Goal: Task Accomplishment & Management: Use online tool/utility

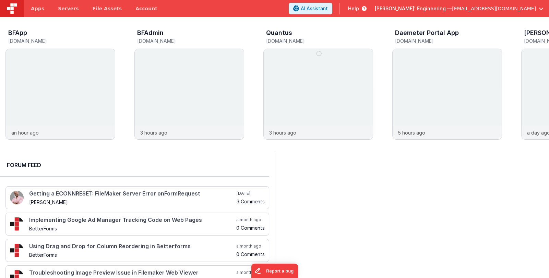
click at [435, 178] on div at bounding box center [412, 236] width 275 height 169
click at [452, 8] on span "Delfs' Engineering —" at bounding box center [413, 8] width 77 height 7
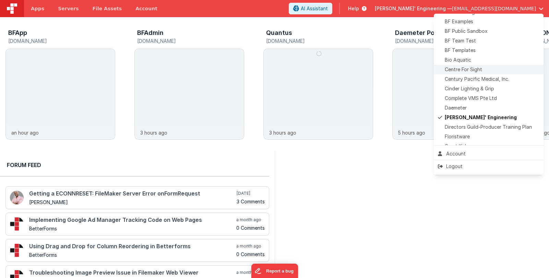
scroll to position [68, 0]
click at [480, 108] on div "Daemeter" at bounding box center [488, 106] width 101 height 7
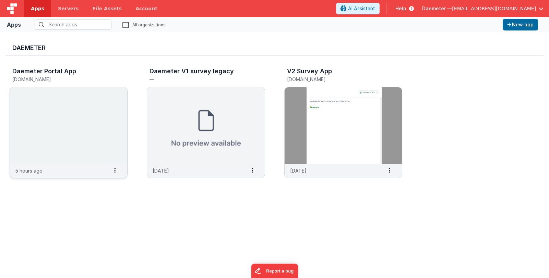
click at [81, 117] on img at bounding box center [68, 125] width 117 height 77
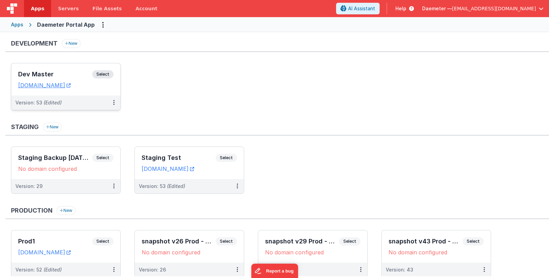
click at [74, 68] on div "Dev Master Select URLs daemeterportaldev.fmbetterforms.com" at bounding box center [65, 79] width 109 height 32
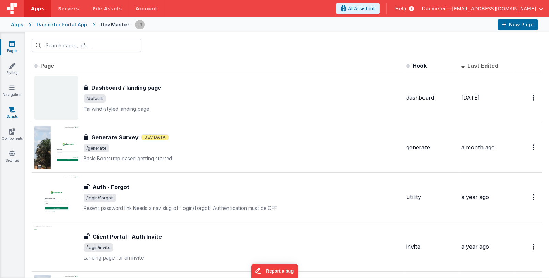
click at [13, 116] on link "Scripts" at bounding box center [12, 113] width 25 height 14
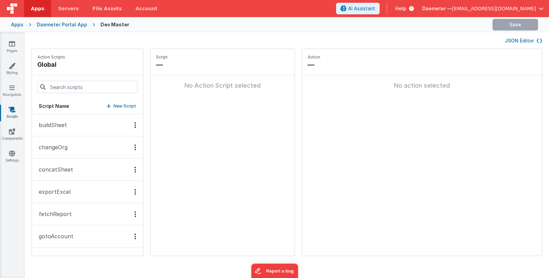
click at [524, 40] on button "JSON Editor" at bounding box center [523, 40] width 37 height 7
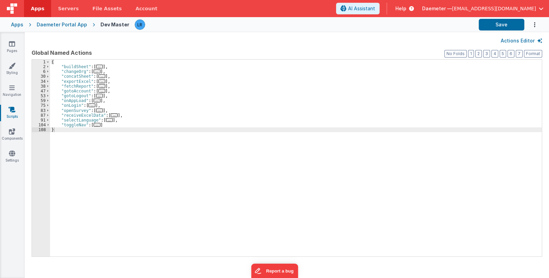
click at [218, 113] on div "{ "buildSheet" : [ ... ] , "changeOrg" : [ ... ] , "concatSheet" : [ ... ] , "e…" at bounding box center [296, 163] width 492 height 207
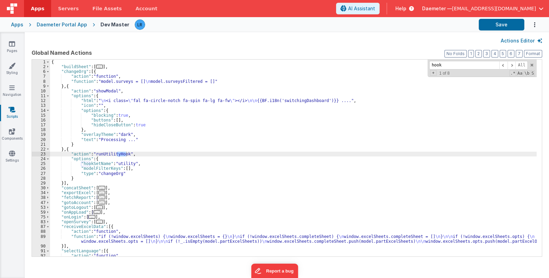
type input "hook"
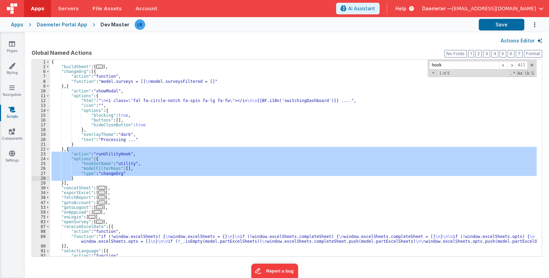
drag, startPoint x: 67, startPoint y: 150, endPoint x: 75, endPoint y: 178, distance: 30.1
click at [75, 178] on div "{ "buildSheet" : [ ... ] , "changeOrg" : [{ "action" : "function" , "function" …" at bounding box center [293, 166] width 487 height 212
click at [456, 4] on div "Daemeter — linxue@delfsengineering.ca" at bounding box center [482, 9] width 121 height 12
click at [452, 8] on span "Daemeter —" at bounding box center [437, 8] width 30 height 7
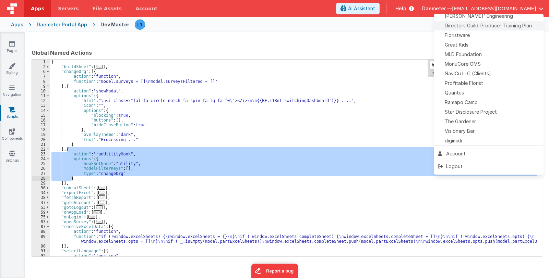
scroll to position [170, 0]
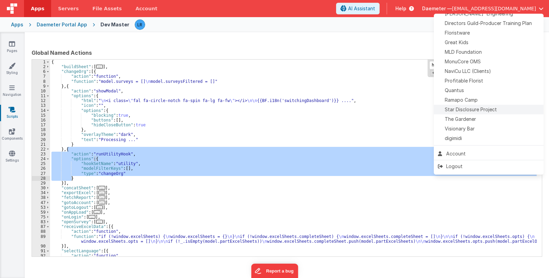
click at [488, 107] on span "Star Disclosure Project" at bounding box center [471, 109] width 52 height 7
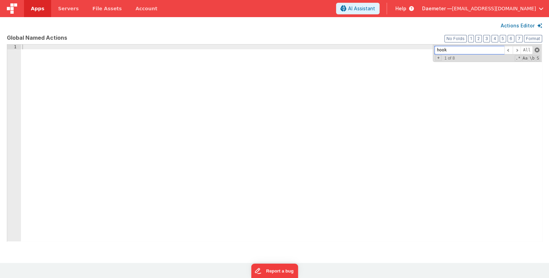
click at [536, 50] on span at bounding box center [537, 50] width 5 height 5
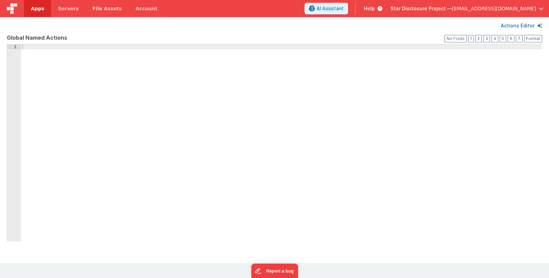
click at [37, 10] on span "Apps" at bounding box center [37, 8] width 13 height 7
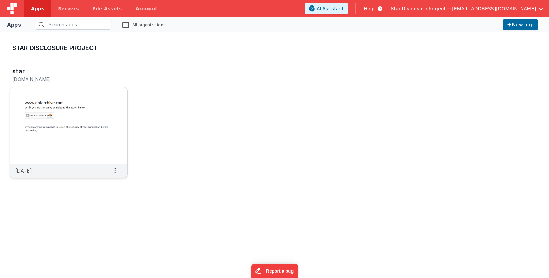
click at [99, 110] on img at bounding box center [68, 125] width 117 height 77
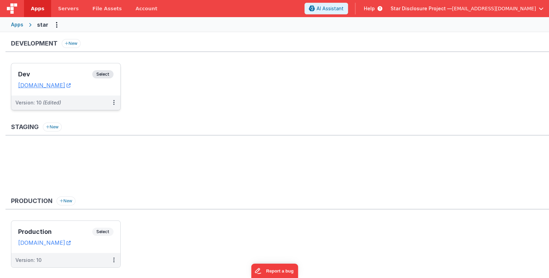
click at [58, 71] on h3 "Dev" at bounding box center [55, 74] width 74 height 7
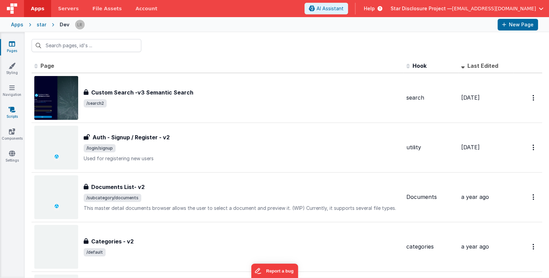
click at [13, 114] on link "Scripts" at bounding box center [12, 113] width 25 height 14
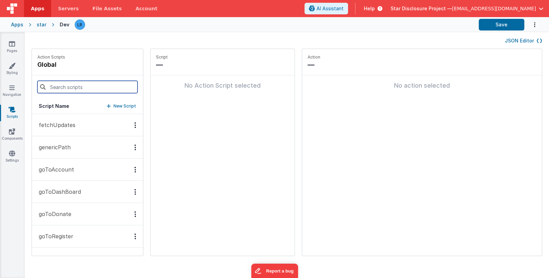
click at [65, 89] on input at bounding box center [87, 87] width 100 height 12
type input "sear"
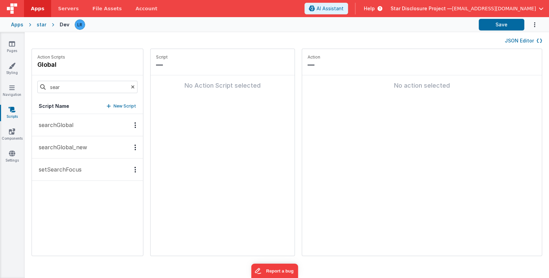
click at [50, 144] on p "searchGlobal_new" at bounding box center [61, 147] width 52 height 8
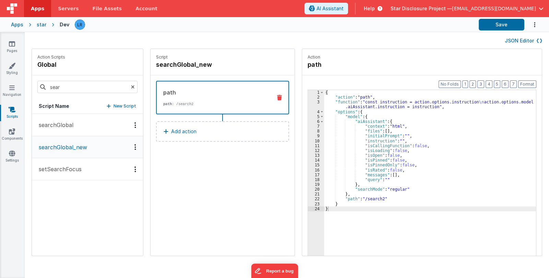
click at [76, 127] on button "searchGlobal" at bounding box center [87, 125] width 111 height 22
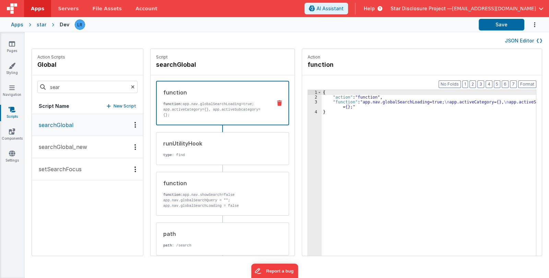
click at [77, 149] on p "searchGlobal_new" at bounding box center [61, 147] width 52 height 8
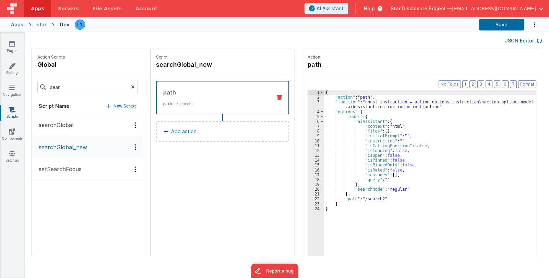
click at [529, 40] on button "JSON Editor" at bounding box center [523, 40] width 37 height 7
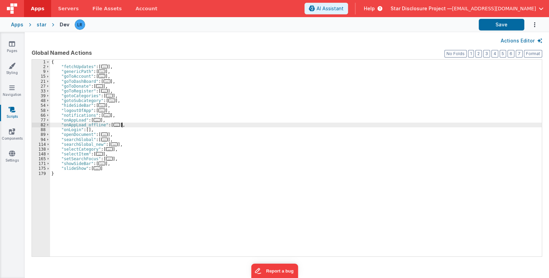
click at [151, 124] on div "{ "fetchUpdates" : [ ... ] , "genericPath" : [ ... ] , "goToAccount" : [ ... ] …" at bounding box center [296, 163] width 492 height 207
click at [111, 145] on span "..." at bounding box center [114, 145] width 7 height 4
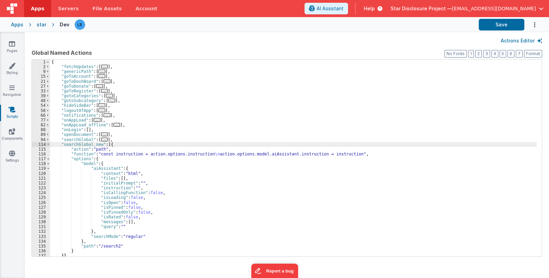
click at [108, 144] on div "{ "fetchUpdates" : [ ... ] , "genericPath" : [ ... ] , "goToAccount" : [ ... ] …" at bounding box center [293, 163] width 487 height 207
paste textarea
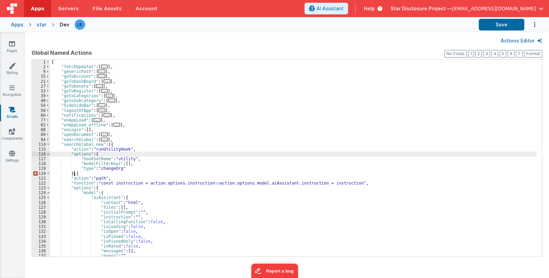
click at [129, 155] on div "{ "fetchUpdates" : [ ... ] , "genericPath" : [ ... ] , "goToAccount" : [ ... ] …" at bounding box center [293, 163] width 487 height 207
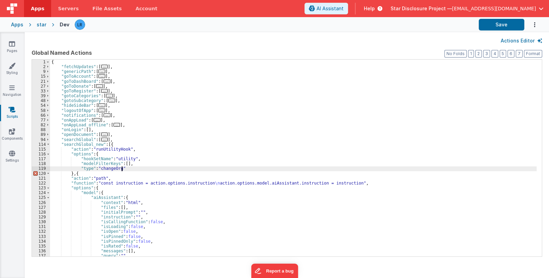
click at [134, 167] on div "{ "fetchUpdates" : [ ... ] , "genericPath" : [ ... ] , "goToAccount" : [ ... ] …" at bounding box center [293, 163] width 487 height 207
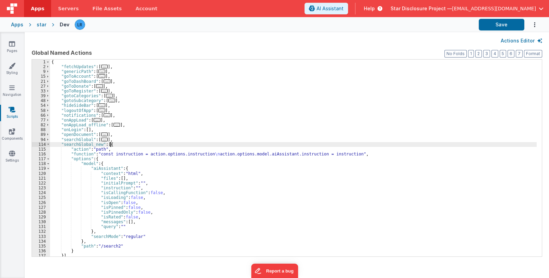
click at [123, 144] on div "{ "fetchUpdates" : [ ... ] , "genericPath" : [ ... ] , "goToAccount" : [ ... ] …" at bounding box center [293, 163] width 487 height 207
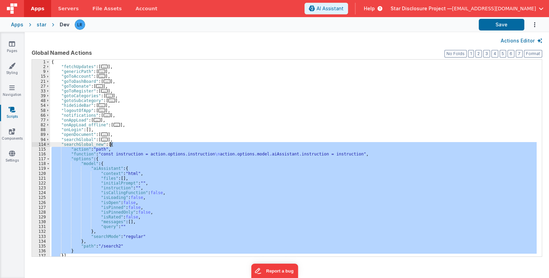
scroll to position [20, 0]
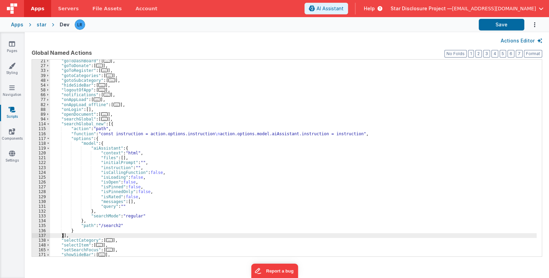
click at [62, 236] on div ""goToDashBoard" : [ ... ] , "goToDonate" : [ ... ] , "goToRegister" : [ ... ] ,…" at bounding box center [293, 162] width 487 height 207
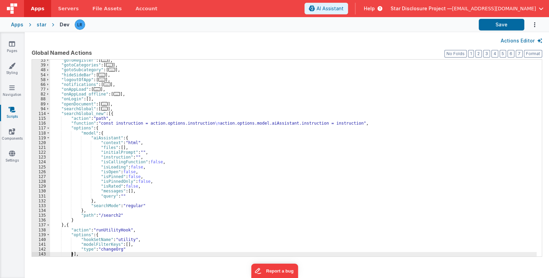
scroll to position [31, 0]
click at [81, 239] on div ""goToRegister" : [ ... ] , "gotoCategories" : [ ... ] , "gotoSubcategory" : [ .…" at bounding box center [293, 161] width 487 height 207
drag, startPoint x: 99, startPoint y: 250, endPoint x: 118, endPoint y: 249, distance: 19.2
click at [118, 249] on div ""goToRegister" : [ ... ] , "gotoCategories" : [ ... ] , "gotoSubcategory" : [ .…" at bounding box center [293, 161] width 487 height 207
click at [520, 27] on button "Save" at bounding box center [502, 25] width 46 height 12
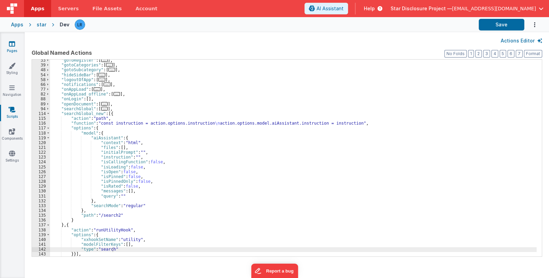
click at [9, 50] on link "Pages" at bounding box center [12, 47] width 25 height 14
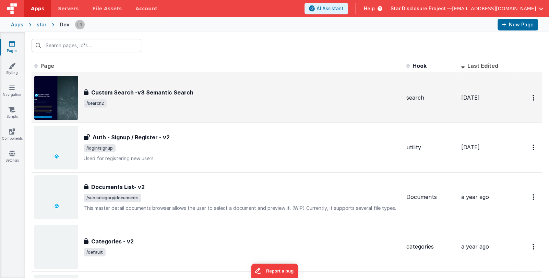
click at [277, 97] on div "Custom Search -v3 Semantic Search Custom Search -v3 Semantic Search /search2" at bounding box center [242, 97] width 317 height 19
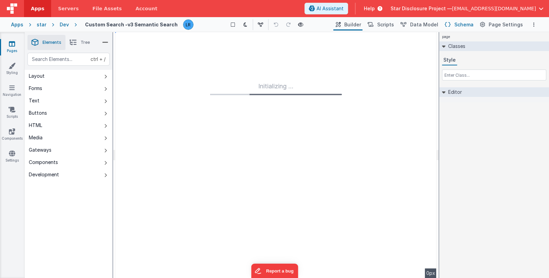
click at [460, 23] on span "Schema" at bounding box center [463, 24] width 19 height 7
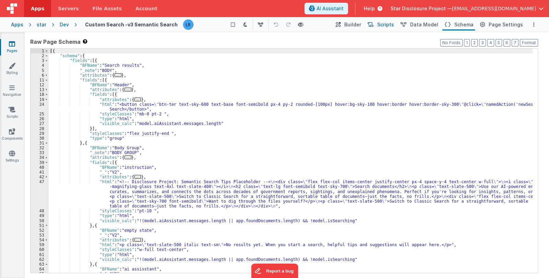
click at [391, 24] on span "Scripts" at bounding box center [385, 24] width 17 height 7
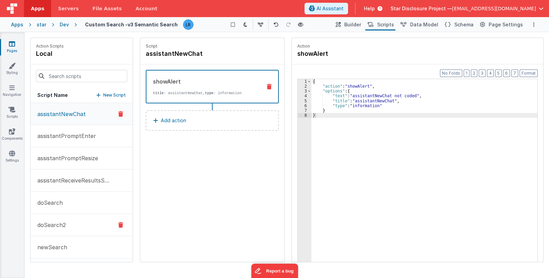
click at [65, 221] on p "doSearch2" at bounding box center [49, 225] width 33 height 8
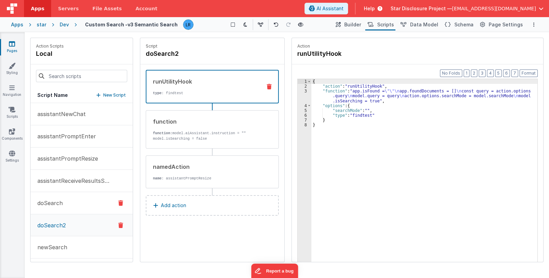
click at [63, 208] on button "doSearch" at bounding box center [82, 203] width 102 height 22
click at [57, 225] on p "doSearch2" at bounding box center [49, 225] width 33 height 8
click at [58, 206] on p "doSearch" at bounding box center [47, 203] width 29 height 8
click at [9, 111] on icon at bounding box center [12, 109] width 7 height 7
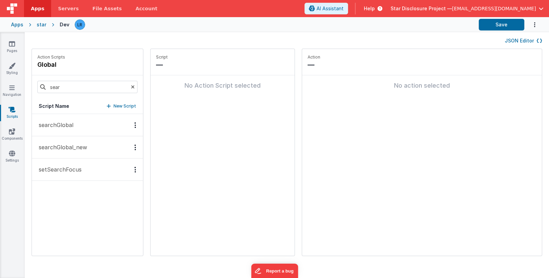
click at [73, 149] on p "searchGlobal_new" at bounding box center [61, 147] width 52 height 8
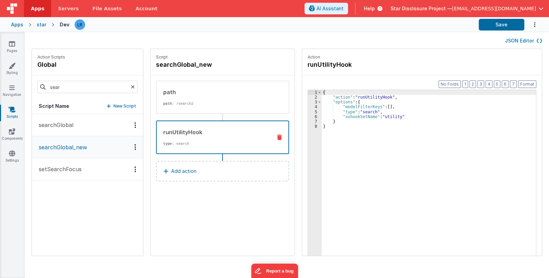
click at [277, 138] on icon at bounding box center [279, 137] width 5 height 5
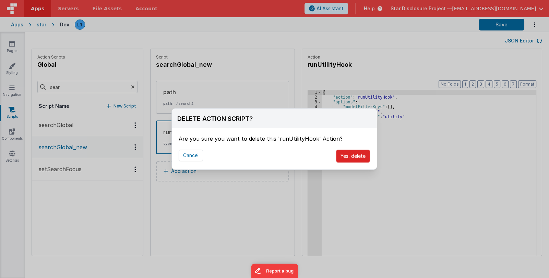
click at [344, 155] on button "Yes, delete" at bounding box center [353, 156] width 34 height 13
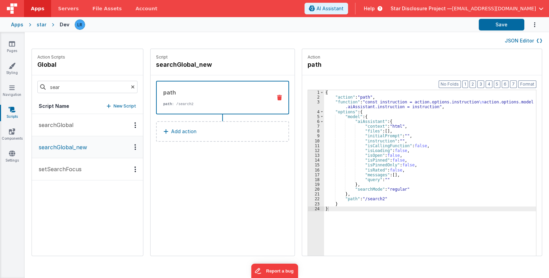
click at [195, 132] on button "Add action" at bounding box center [222, 131] width 133 height 21
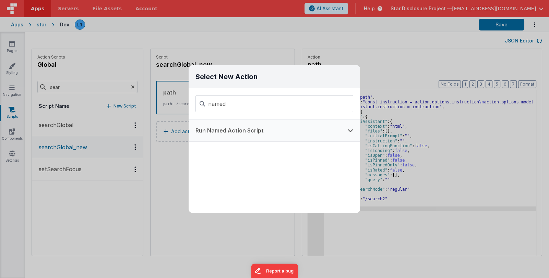
type input "named"
click at [248, 127] on button "Run Named Action Script" at bounding box center [265, 131] width 152 height 22
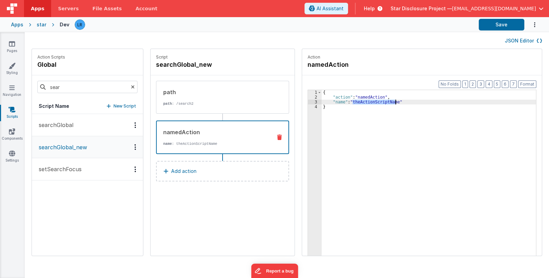
drag, startPoint x: 344, startPoint y: 103, endPoint x: 387, endPoint y: 101, distance: 43.6
click at [387, 101] on div "{ "action" : "namedAction" , "name" : "theActionScriptName" }" at bounding box center [434, 188] width 224 height 197
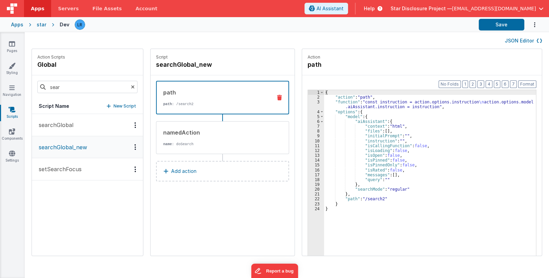
click at [213, 98] on div "path path : /search2" at bounding box center [212, 97] width 110 height 19
click at [361, 116] on div "{ "action" : "path" , "function" : "const instruction = action.options.instruct…" at bounding box center [434, 188] width 221 height 197
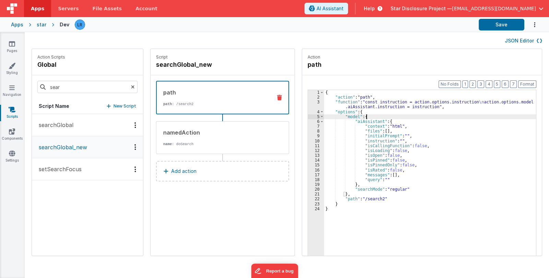
click at [361, 116] on div "{ "action" : "path" , "function" : "const instruction = action.options.instruct…" at bounding box center [434, 188] width 221 height 197
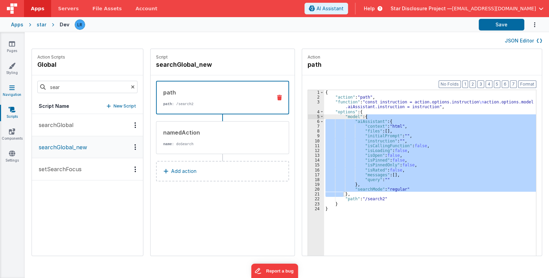
click at [11, 86] on icon at bounding box center [11, 87] width 5 height 7
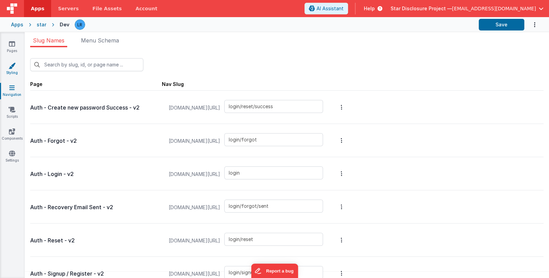
click at [13, 70] on link "Styling" at bounding box center [12, 69] width 25 height 14
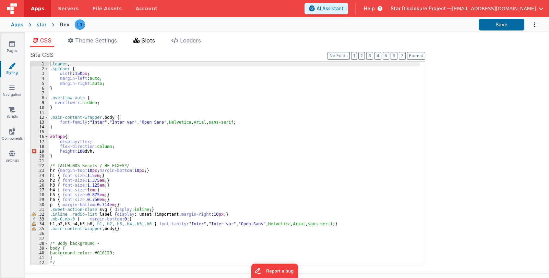
click at [151, 40] on span "Slots" at bounding box center [148, 40] width 14 height 7
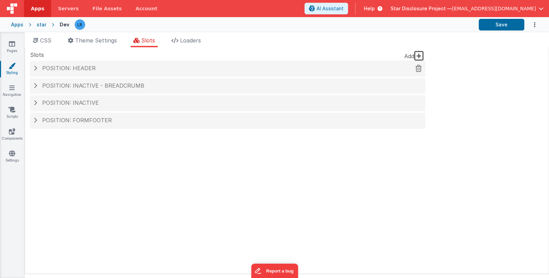
click at [114, 72] on div "Position: header" at bounding box center [227, 69] width 395 height 16
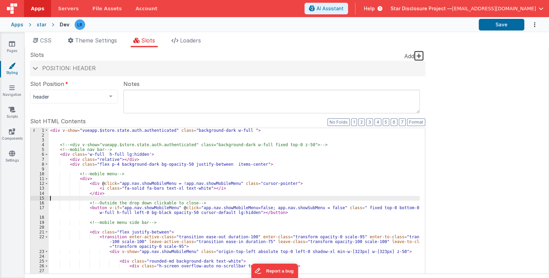
click at [192, 200] on div "< div v-show = "vueapp.$store.state.auth.authenticated" class = "background-dar…" at bounding box center [234, 244] width 371 height 232
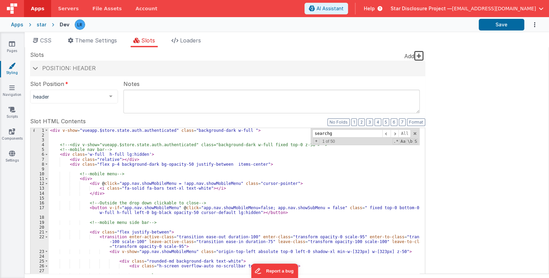
scroll to position [336, 0]
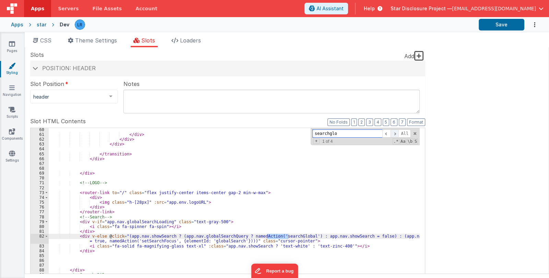
click at [394, 132] on span at bounding box center [395, 134] width 8 height 9
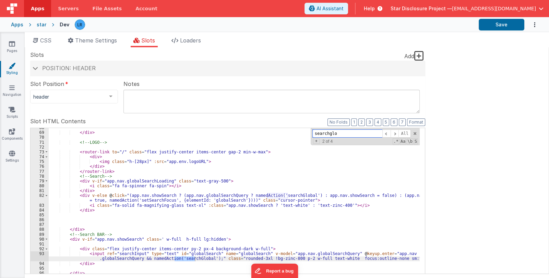
scroll to position [376, 0]
click at [395, 135] on span at bounding box center [395, 134] width 8 height 9
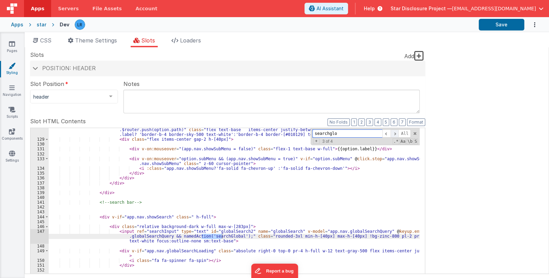
click at [395, 135] on span at bounding box center [395, 134] width 8 height 9
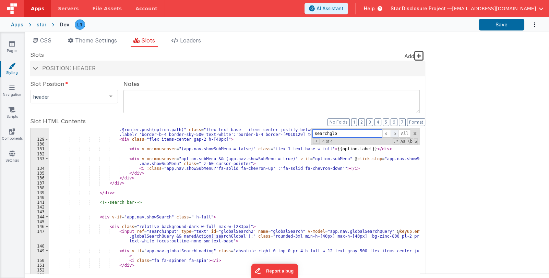
click at [395, 135] on span at bounding box center [395, 134] width 8 height 9
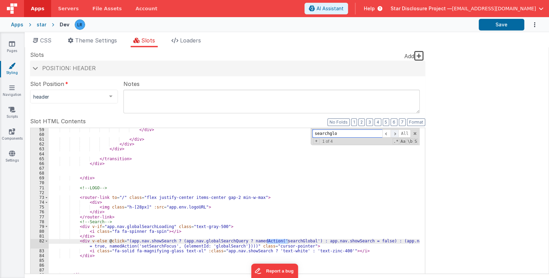
scroll to position [331, 0]
click at [343, 134] on input "searchglo" at bounding box center [347, 134] width 70 height 9
click at [273, 244] on div "</ div > </ div > </ div > </ div > </ transition > </ div > </ div > <!-- LOGO…" at bounding box center [234, 244] width 371 height 232
drag, startPoint x: 267, startPoint y: 241, endPoint x: 294, endPoint y: 241, distance: 27.1
click at [294, 241] on div "</ div > </ div > </ div > </ div > </ transition > </ div > </ div > <!-- LOGO…" at bounding box center [234, 244] width 371 height 232
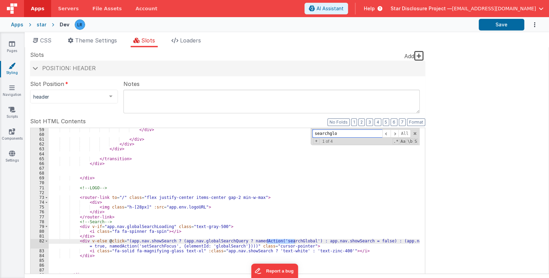
drag, startPoint x: 343, startPoint y: 133, endPoint x: 311, endPoint y: 133, distance: 31.9
click at [308, 134] on div "</ div > </ div > </ div > </ div > </ transition > </ div > </ div > <!-- LOGO…" at bounding box center [234, 239] width 371 height 222
paste input "Global"
type input "searchGlobal"
click at [317, 140] on span "+" at bounding box center [316, 141] width 7 height 5
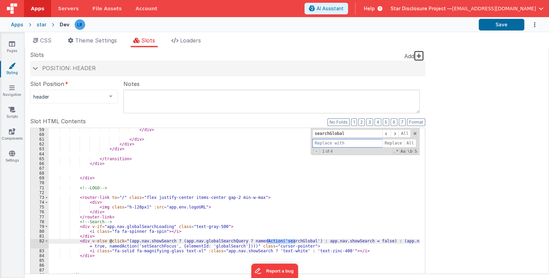
click at [328, 143] on input at bounding box center [347, 143] width 70 height 9
paste input "searchGlobal"
type input "searchGlobal_"
click at [16, 114] on link "Scripts" at bounding box center [12, 113] width 25 height 14
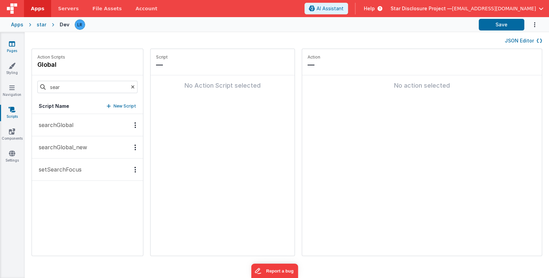
click at [12, 45] on icon at bounding box center [12, 43] width 6 height 7
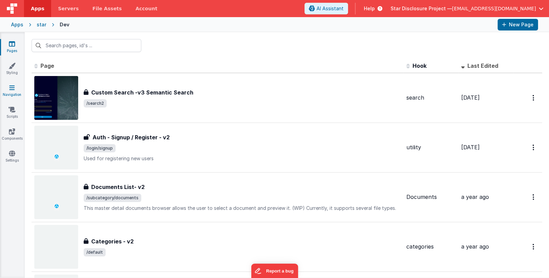
click at [9, 87] on icon at bounding box center [11, 87] width 5 height 7
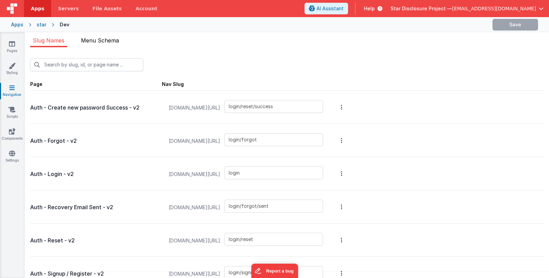
click at [108, 36] on li "Menu Schema" at bounding box center [100, 41] width 44 height 11
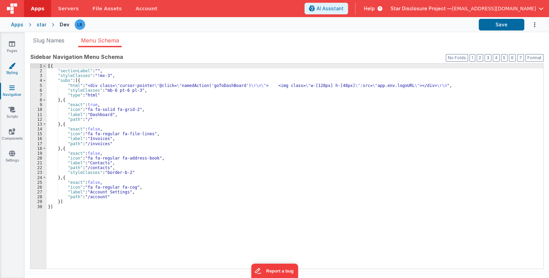
click at [13, 71] on link "Styling" at bounding box center [12, 69] width 25 height 14
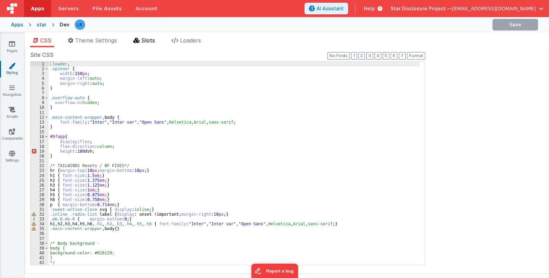
click at [151, 42] on span "Slots" at bounding box center [148, 40] width 14 height 7
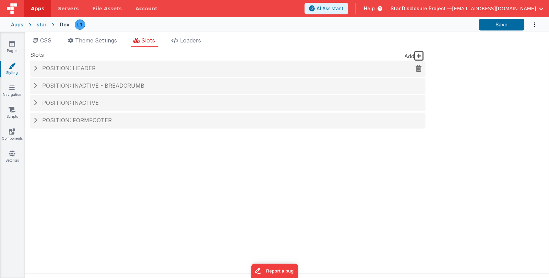
click at [112, 69] on h4 "Position: header" at bounding box center [228, 68] width 388 height 6
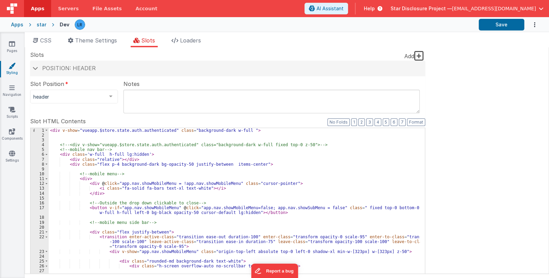
click at [266, 220] on div "< div v-show = "vueapp.$store.state.auth.authenticated" class = "background-dar…" at bounding box center [234, 244] width 371 height 232
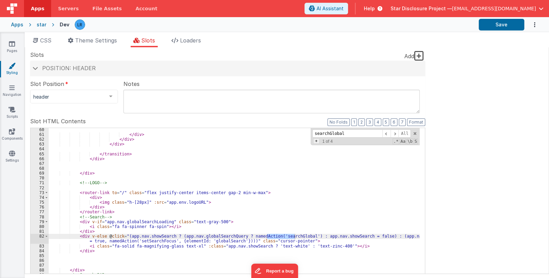
type input "searchGlobal"
click at [314, 141] on span "+" at bounding box center [316, 141] width 7 height 5
drag, startPoint x: 346, startPoint y: 134, endPoint x: 315, endPoint y: 136, distance: 31.7
click at [315, 136] on input "searchGlobal" at bounding box center [347, 134] width 70 height 9
click at [322, 143] on input at bounding box center [347, 143] width 70 height 9
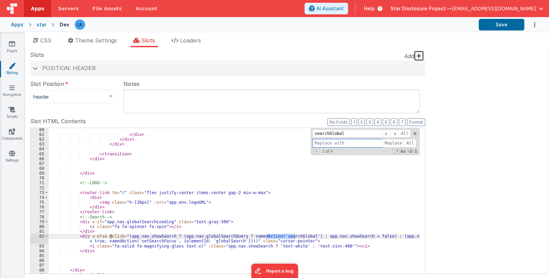
paste input "searchGlobal"
type input "searchGlobal_new"
click at [394, 142] on span "Replace" at bounding box center [393, 143] width 22 height 9
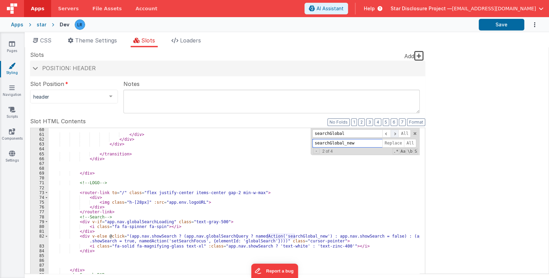
click at [394, 134] on span at bounding box center [395, 134] width 8 height 9
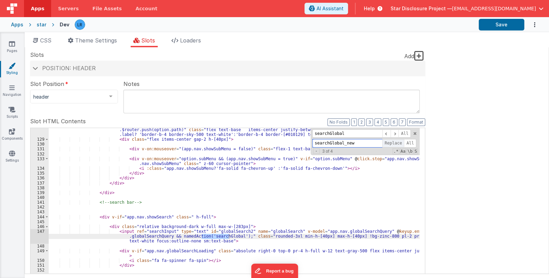
click at [394, 143] on span "Replace" at bounding box center [393, 143] width 22 height 9
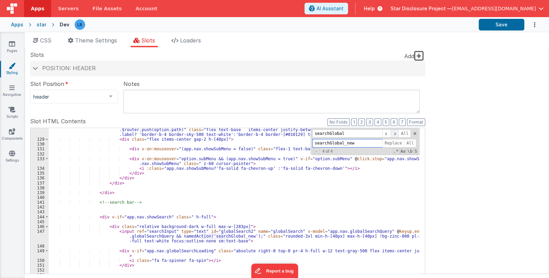
click at [394, 135] on span at bounding box center [395, 134] width 8 height 9
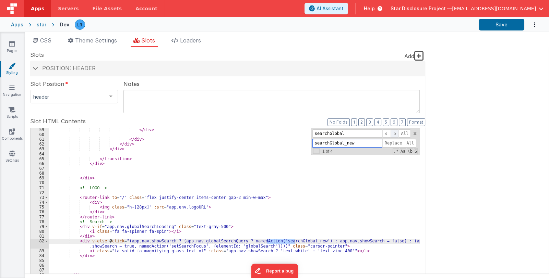
click at [395, 133] on span at bounding box center [395, 134] width 8 height 9
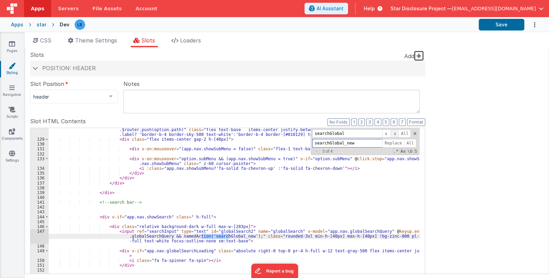
click at [395, 133] on span at bounding box center [395, 134] width 8 height 9
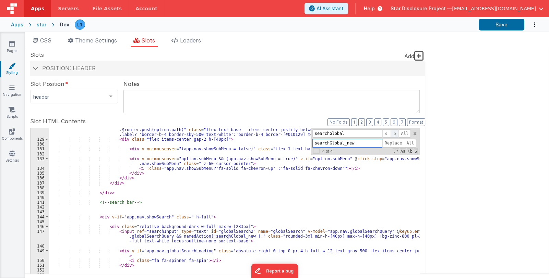
click at [396, 132] on span at bounding box center [395, 134] width 8 height 9
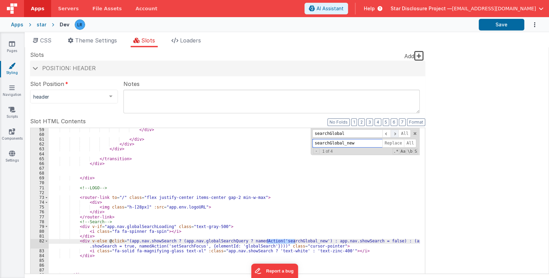
scroll to position [331, 0]
click at [345, 133] on input "searchGlobal" at bounding box center [347, 134] width 70 height 9
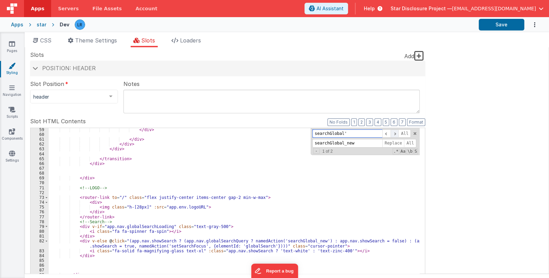
click at [394, 133] on span at bounding box center [395, 134] width 8 height 9
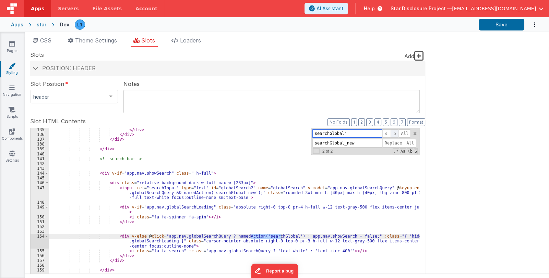
scroll to position [734, 0]
drag, startPoint x: 354, startPoint y: 144, endPoint x: 315, endPoint y: 141, distance: 38.8
click at [315, 141] on input "searchGlobal_new" at bounding box center [347, 143] width 70 height 9
click at [259, 235] on div "</ div > </ div > </ div > </ div > <!-- search bar --> < div v-if = "app.nav.s…" at bounding box center [234, 239] width 371 height 222
drag, startPoint x: 250, startPoint y: 237, endPoint x: 278, endPoint y: 236, distance: 27.5
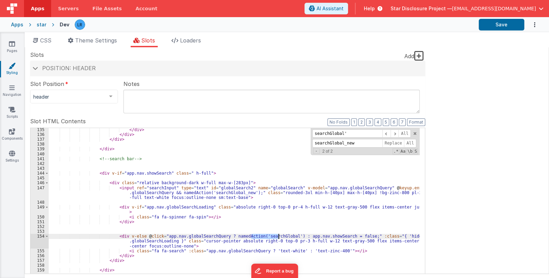
click at [278, 236] on div "</ div > </ div > </ div > </ div > <!-- search bar --> < div v-if = "app.nav.s…" at bounding box center [234, 244] width 371 height 232
click at [397, 133] on span at bounding box center [395, 134] width 8 height 9
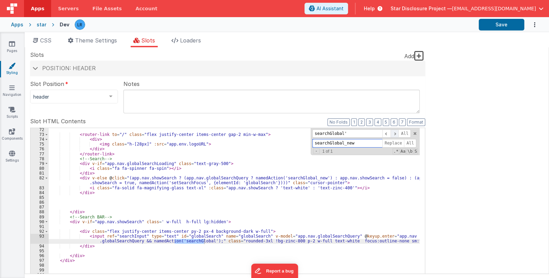
scroll to position [394, 0]
click at [183, 241] on div "< router-link to = "/" class = "flex justify-center items-center gap-2 min-w-ma…" at bounding box center [234, 239] width 371 height 222
drag, startPoint x: 174, startPoint y: 242, endPoint x: 201, endPoint y: 241, distance: 26.4
click at [201, 241] on div "< router-link to = "/" class = "flex justify-center items-center gap-2 min-w-ma…" at bounding box center [234, 244] width 371 height 232
drag, startPoint x: 98, startPoint y: 241, endPoint x: 136, endPoint y: 241, distance: 38.1
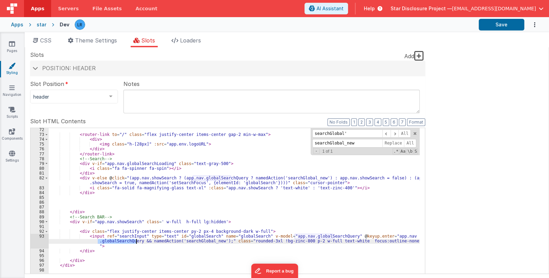
click at [136, 241] on div "< router-link to = "/" class = "flex justify-center items-center gap-2 min-w-ma…" at bounding box center [234, 244] width 371 height 232
drag, startPoint x: 341, startPoint y: 133, endPoint x: 305, endPoint y: 134, distance: 36.0
click at [305, 134] on div "< router-link to = "/" class = "flex justify-center items-center gap-2 min-w-ma…" at bounding box center [234, 239] width 371 height 222
paste input "globalSearchQuery"
type input "globalSearchQuery"
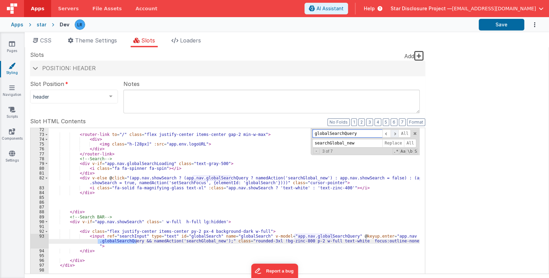
click at [395, 132] on span at bounding box center [395, 134] width 8 height 9
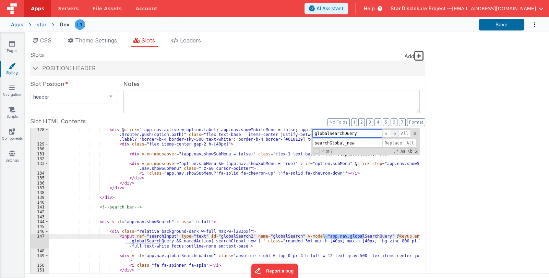
click at [395, 132] on span at bounding box center [395, 134] width 8 height 9
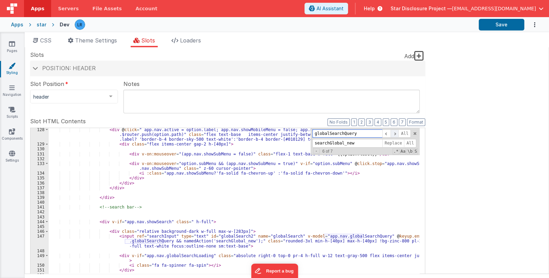
click at [395, 132] on span at bounding box center [395, 134] width 8 height 9
click at [397, 134] on span at bounding box center [395, 134] width 8 height 9
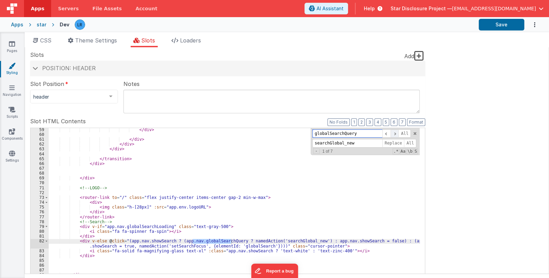
click at [397, 134] on span at bounding box center [395, 134] width 8 height 9
click at [396, 134] on span at bounding box center [395, 134] width 8 height 9
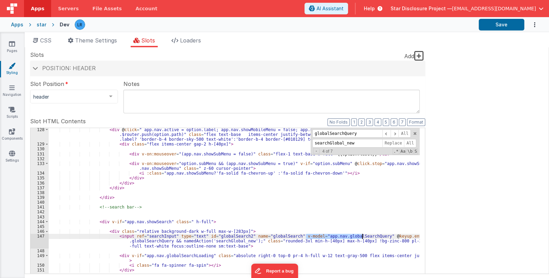
drag, startPoint x: 306, startPoint y: 238, endPoint x: 361, endPoint y: 237, distance: 55.9
click at [361, 237] on div "< div @ click = " app.nav.active = option.label; app.nav.showMobileMenu = false…" at bounding box center [234, 249] width 371 height 242
click at [502, 25] on button "Save" at bounding box center [502, 25] width 46 height 12
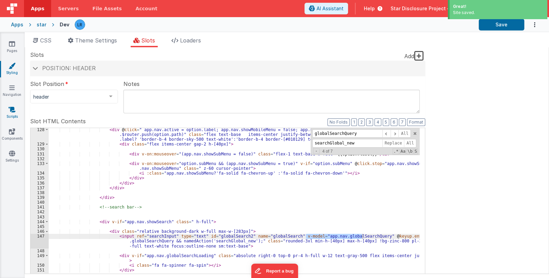
click at [14, 115] on link "Scripts" at bounding box center [12, 113] width 25 height 14
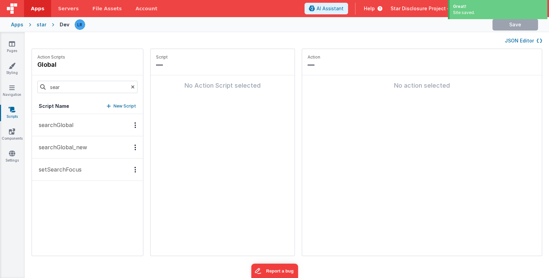
click at [64, 144] on p "searchGlobal_new" at bounding box center [61, 147] width 52 height 8
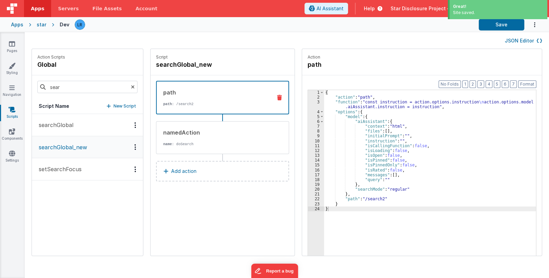
click at [358, 104] on div "{ "action" : "path" , "function" : "const instruction = action.options.instruct…" at bounding box center [434, 188] width 221 height 197
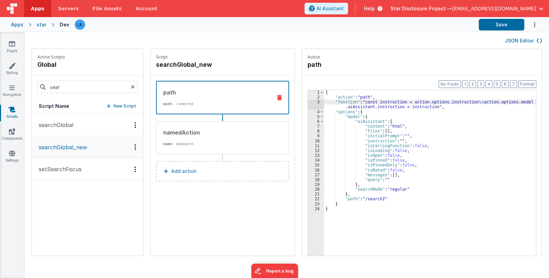
click at [308, 105] on div "3" at bounding box center [316, 105] width 16 height 10
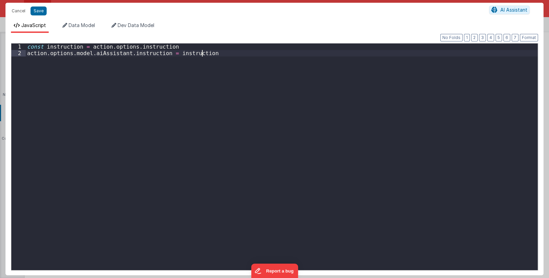
click at [306, 104] on div "const instruction = action . options . instruction action . options . model . a…" at bounding box center [282, 163] width 512 height 239
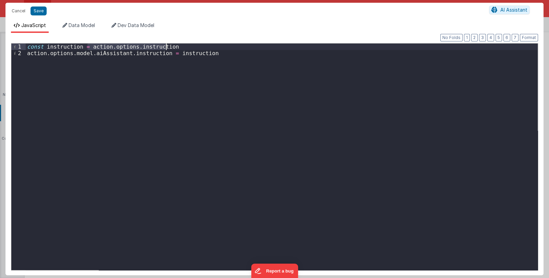
drag, startPoint x: 87, startPoint y: 46, endPoint x: 173, endPoint y: 46, distance: 85.7
click at [173, 46] on div "const instruction = action . options . instruction action . options . model . a…" at bounding box center [282, 163] width 512 height 239
click at [42, 13] on button "Save" at bounding box center [39, 11] width 16 height 9
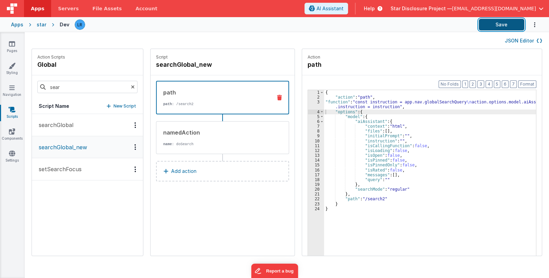
click at [494, 26] on button "Save" at bounding box center [502, 25] width 46 height 12
click at [9, 45] on link "Pages" at bounding box center [12, 47] width 25 height 14
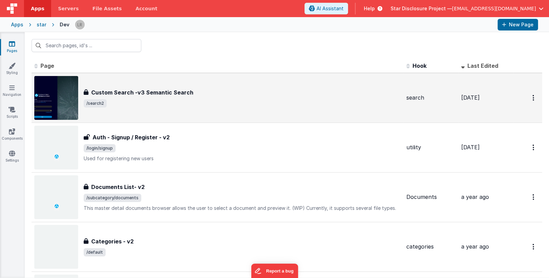
click at [141, 104] on span "/search2" at bounding box center [242, 103] width 317 height 8
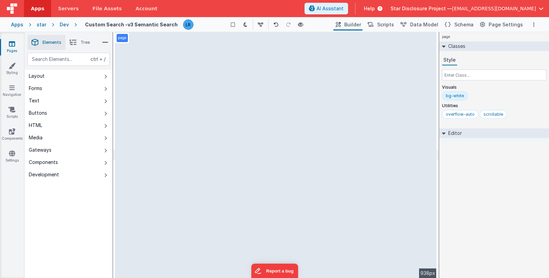
click at [76, 43] on icon at bounding box center [73, 43] width 7 height 10
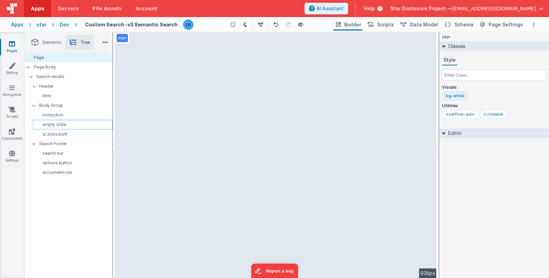
click at [51, 126] on p "empty state" at bounding box center [74, 124] width 76 height 5
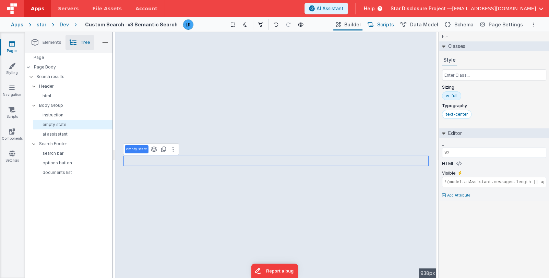
click at [394, 25] on span "Scripts" at bounding box center [385, 24] width 17 height 7
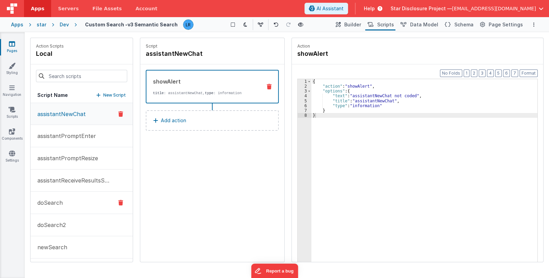
click at [68, 202] on button "doSearch" at bounding box center [82, 203] width 102 height 22
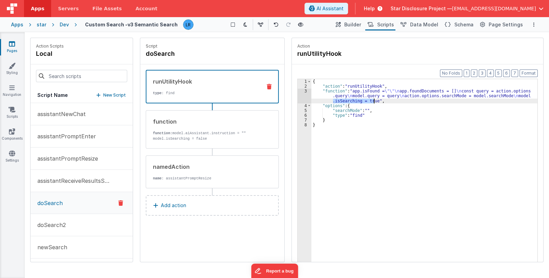
drag, startPoint x: 334, startPoint y: 100, endPoint x: 374, endPoint y: 99, distance: 40.5
click at [374, 99] on div "{ "action" : "runUtilityHook" , "function" : "app.isFound = \"\"\n app.foundDoc…" at bounding box center [424, 186] width 226 height 214
click at [357, 99] on div "{ "action" : "runUtilityHook" , "function" : "app.isFound = \"\"\n app.foundDoc…" at bounding box center [424, 181] width 226 height 204
drag, startPoint x: 358, startPoint y: 100, endPoint x: 333, endPoint y: 100, distance: 24.7
click at [333, 100] on div "{ "action" : "runUtilityHook" , "function" : "app.isFound = \"\"\n app.foundDoc…" at bounding box center [424, 186] width 226 height 214
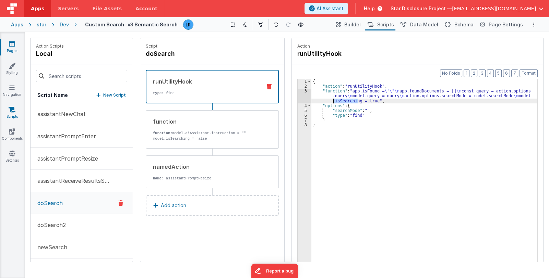
click at [10, 112] on icon at bounding box center [12, 109] width 7 height 7
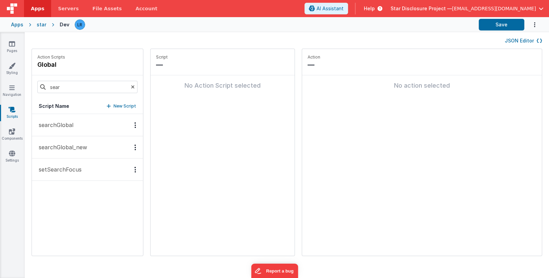
click at [82, 151] on p "searchGlobal_new" at bounding box center [61, 147] width 52 height 8
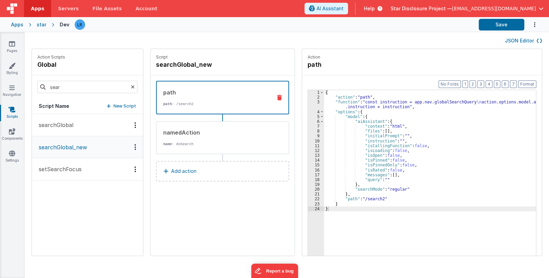
click at [399, 189] on div "{ "action" : "path" , "function" : "const instruction = app.nav.globalSearchQue…" at bounding box center [434, 188] width 221 height 197
paste textarea
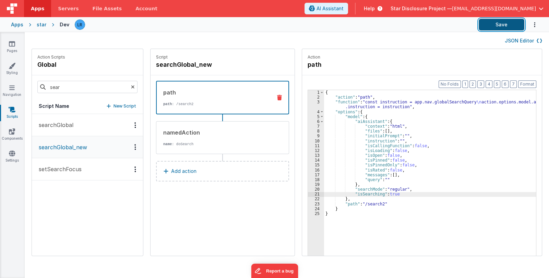
click at [503, 24] on button "Save" at bounding box center [502, 25] width 46 height 12
click at [9, 48] on link "Pages" at bounding box center [12, 47] width 25 height 14
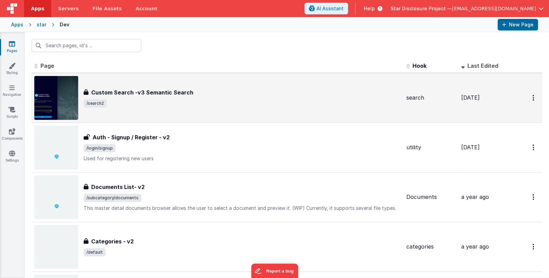
click at [196, 100] on span "/search2" at bounding box center [242, 103] width 317 height 8
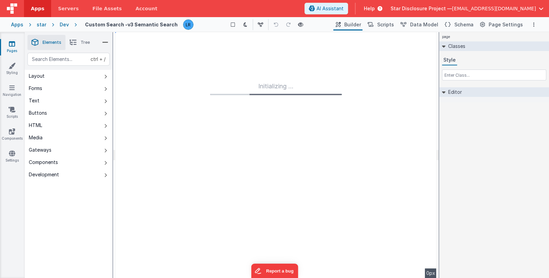
click at [76, 43] on icon at bounding box center [73, 43] width 7 height 10
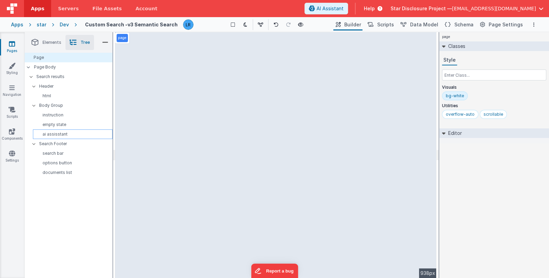
click at [68, 133] on p "ai assisstant" at bounding box center [74, 134] width 76 height 5
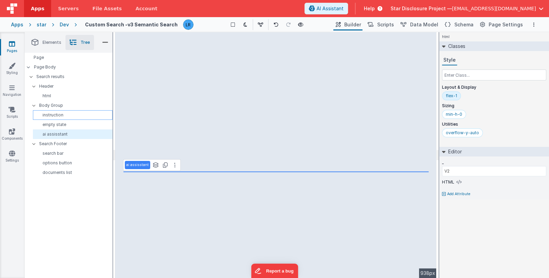
click at [74, 115] on p "instruction" at bounding box center [74, 114] width 76 height 5
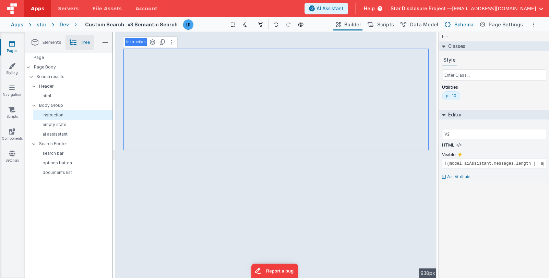
click at [459, 23] on span "Schema" at bounding box center [463, 24] width 19 height 7
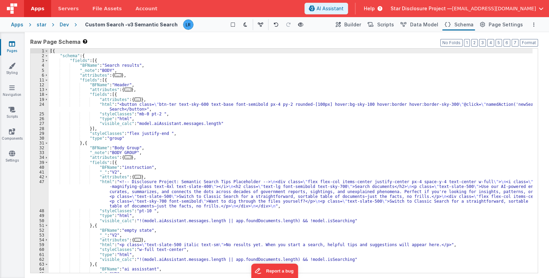
click at [302, 157] on div "[{ "schema" : { "fields" : [{ "BFName" : "Search results" , "_note" : "BODY" , …" at bounding box center [291, 166] width 484 height 235
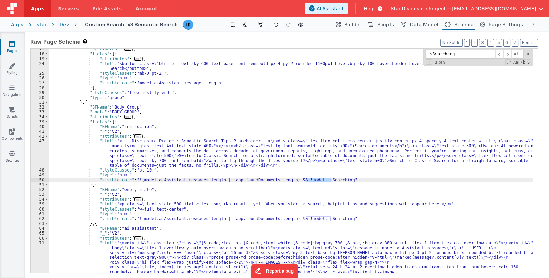
scroll to position [82, 0]
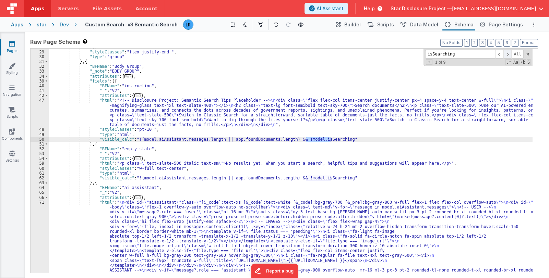
type input "isSearching"
click at [509, 55] on span at bounding box center [507, 54] width 8 height 9
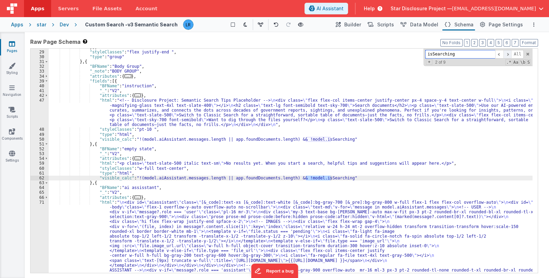
click at [509, 55] on span at bounding box center [507, 54] width 8 height 9
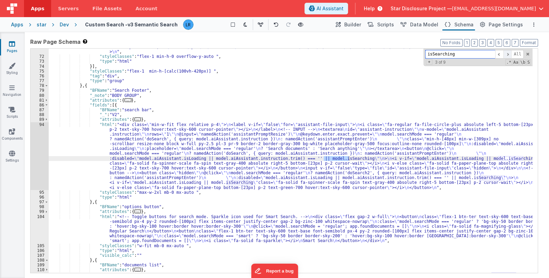
scroll to position [393, 0]
click at [509, 55] on span at bounding box center [507, 54] width 8 height 9
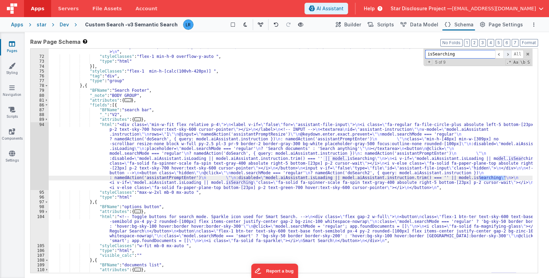
click at [509, 55] on span at bounding box center [507, 54] width 8 height 9
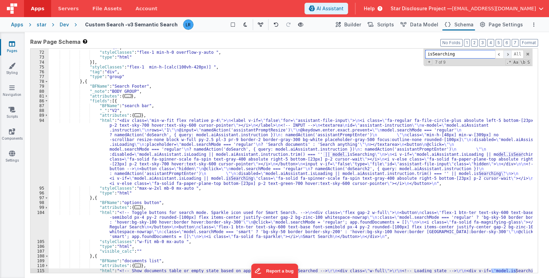
click at [509, 55] on span at bounding box center [507, 54] width 8 height 9
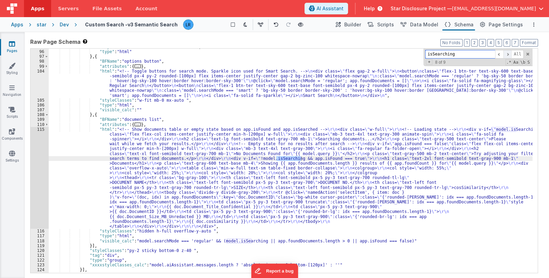
click at [509, 55] on span at bounding box center [507, 54] width 8 height 9
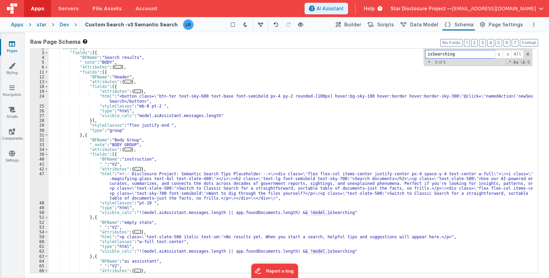
scroll to position [0, 0]
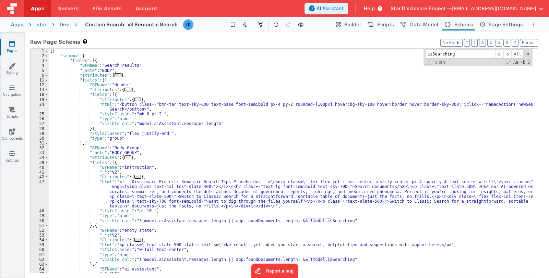
click at [14, 50] on link "Pages" at bounding box center [12, 47] width 25 height 14
